Goal: Task Accomplishment & Management: Use online tool/utility

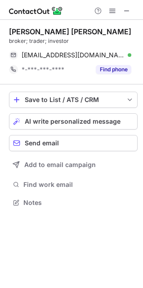
scroll to position [196, 143]
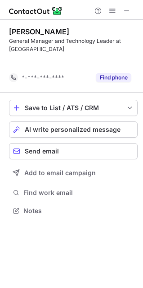
scroll to position [190, 143]
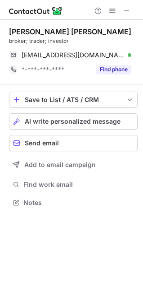
scroll to position [196, 143]
click at [126, 9] on span at bounding box center [127, 10] width 7 height 7
